Goal: Information Seeking & Learning: Learn about a topic

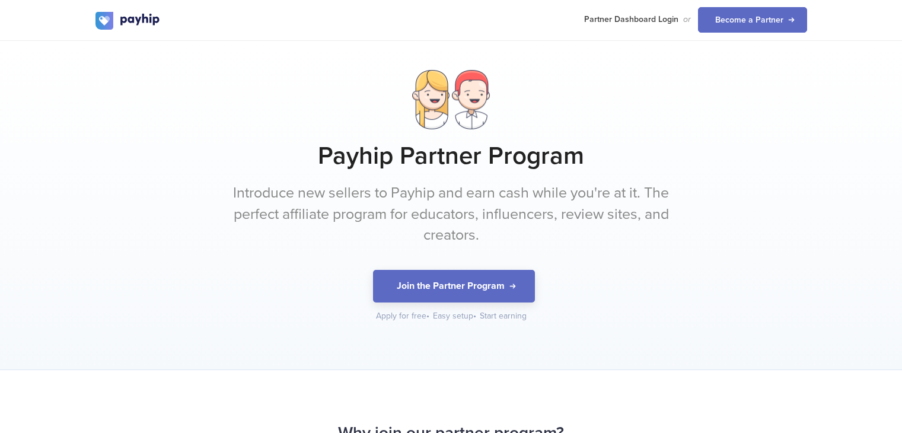
scroll to position [1156, 0]
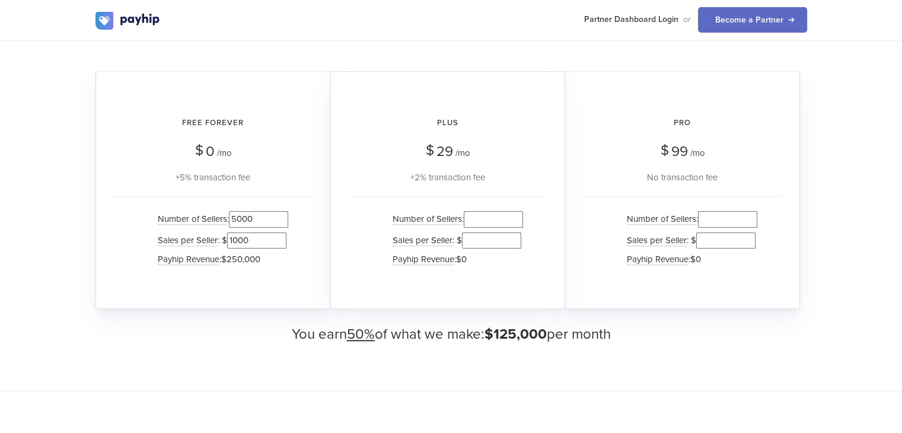
click at [235, 218] on input "5000" at bounding box center [258, 219] width 59 height 16
type input "0"
click at [299, 233] on div "Number of Sellers : 0 Sales per Seller : $ 1000 Payhip Revenue : $0" at bounding box center [213, 240] width 201 height 88
click at [725, 218] on input "number" at bounding box center [727, 219] width 59 height 16
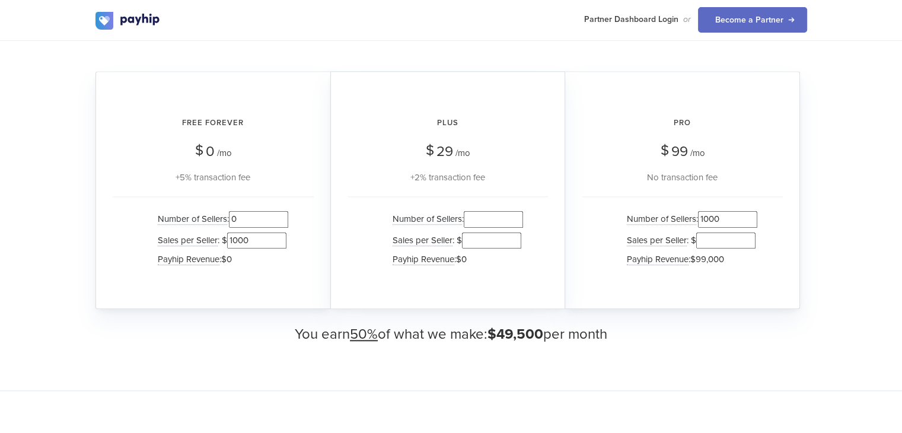
drag, startPoint x: 704, startPoint y: 218, endPoint x: 726, endPoint y: 218, distance: 21.9
click at [726, 218] on input "1000" at bounding box center [727, 219] width 59 height 16
click at [602, 219] on div "Number of Sellers : 1000 Sales per Seller : $ Payhip Revenue : $99,000" at bounding box center [681, 240] width 201 height 88
drag, startPoint x: 707, startPoint y: 217, endPoint x: 748, endPoint y: 215, distance: 41.6
click at [748, 215] on input "1000" at bounding box center [727, 219] width 59 height 16
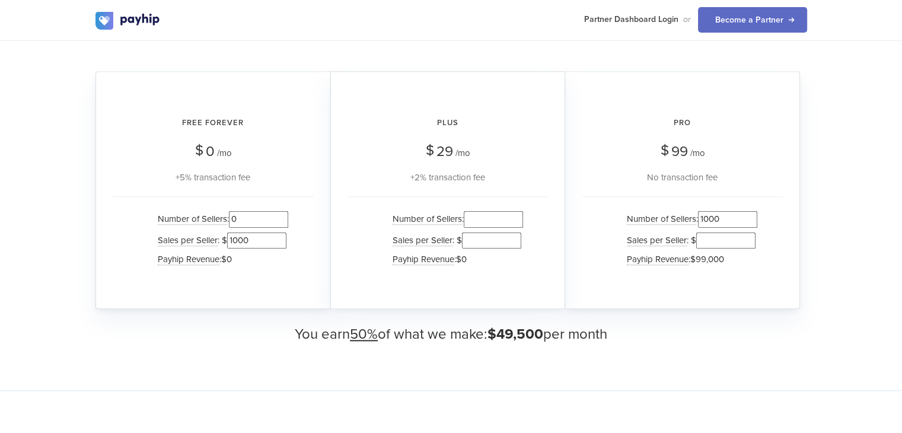
drag, startPoint x: 707, startPoint y: 221, endPoint x: 728, endPoint y: 220, distance: 21.9
click at [728, 220] on input "1000" at bounding box center [727, 219] width 59 height 16
type input "1200"
click at [507, 211] on input "number" at bounding box center [493, 219] width 59 height 16
type input "1"
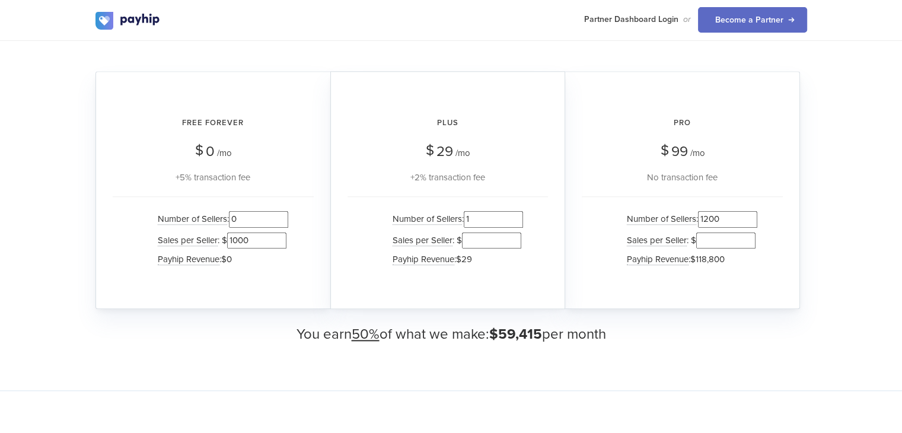
click at [707, 216] on input "1200" at bounding box center [727, 219] width 59 height 16
type input "0"
click at [488, 218] on input "1" at bounding box center [493, 219] width 59 height 16
drag, startPoint x: 471, startPoint y: 216, endPoint x: 487, endPoint y: 217, distance: 16.6
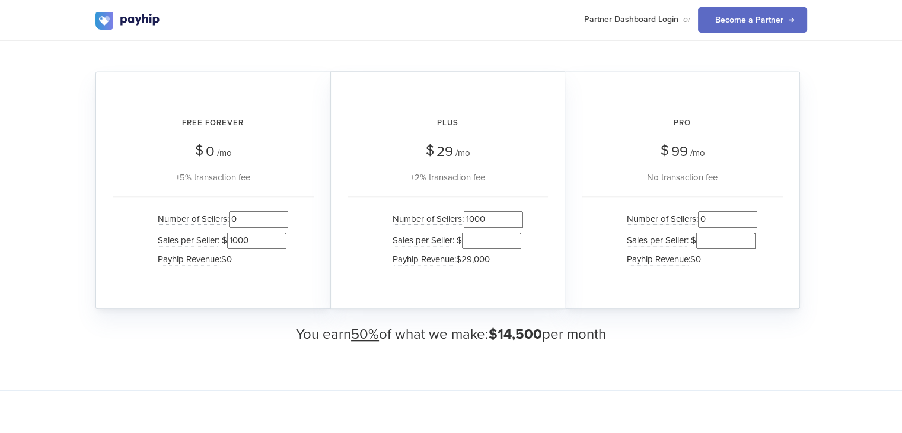
click at [487, 217] on input "1000" at bounding box center [493, 219] width 59 height 16
type input "1000"
click at [481, 238] on input "number" at bounding box center [491, 240] width 59 height 16
type input "0"
click at [523, 184] on div "Plus $ 29 /mo +2% transaction fee Number of Sellers : 1000 Sales per Seller : $…" at bounding box center [447, 190] width 235 height 238
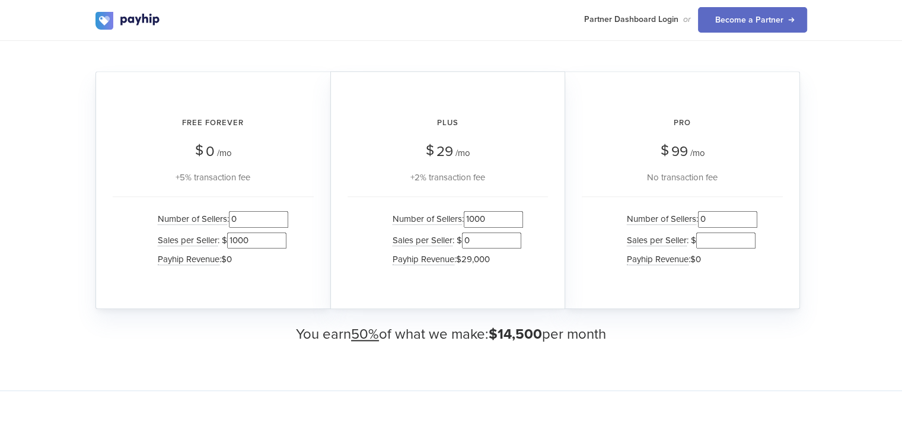
click at [471, 216] on input "1000" at bounding box center [493, 219] width 59 height 16
click at [471, 216] on input "5000" at bounding box center [493, 219] width 59 height 16
type input "5000"
